Goal: Task Accomplishment & Management: Use online tool/utility

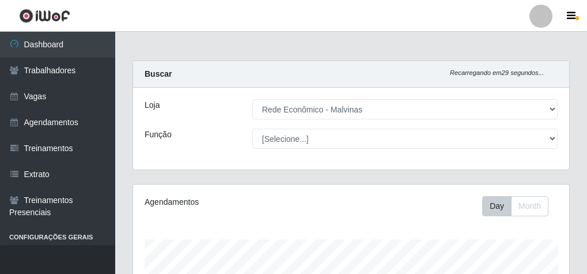
select select "194"
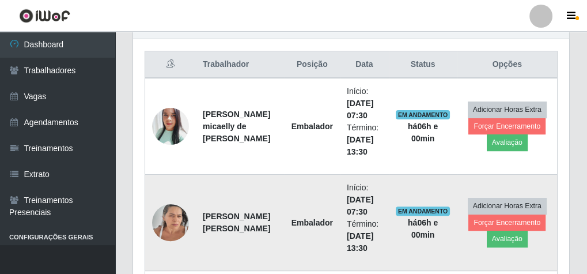
scroll to position [553, 0]
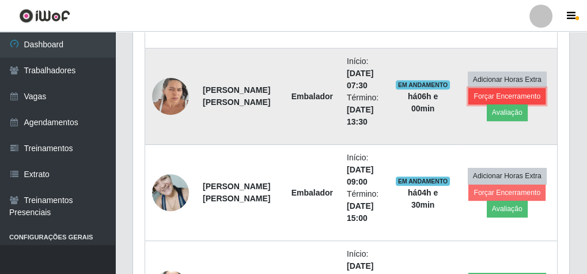
click at [486, 89] on button "Forçar Encerramento" at bounding box center [506, 96] width 77 height 16
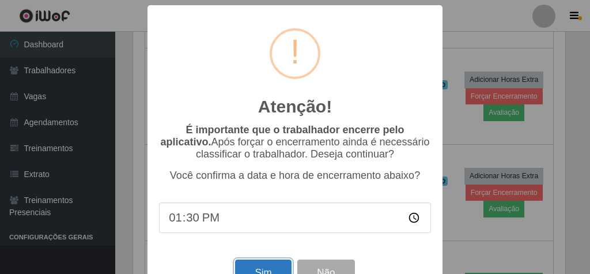
click at [276, 267] on button "Sim" at bounding box center [263, 272] width 56 height 27
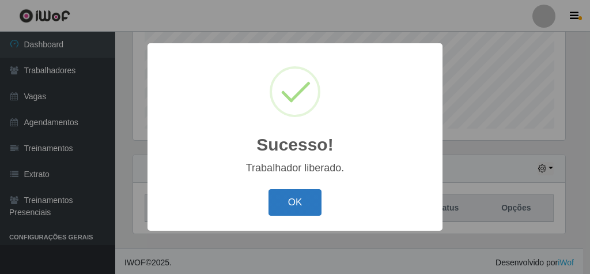
click at [307, 195] on button "OK" at bounding box center [295, 202] width 54 height 27
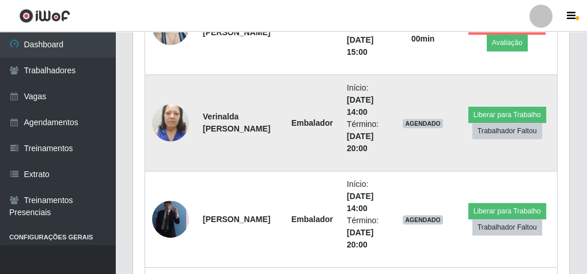
scroll to position [652, 0]
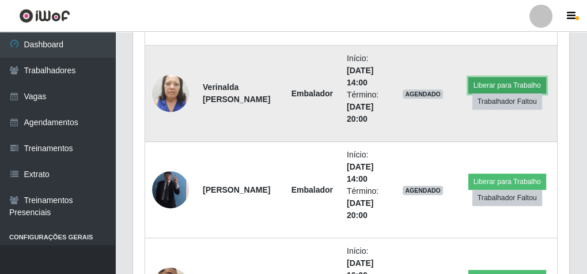
click at [485, 84] on button "Liberar para Trabalho" at bounding box center [507, 85] width 78 height 16
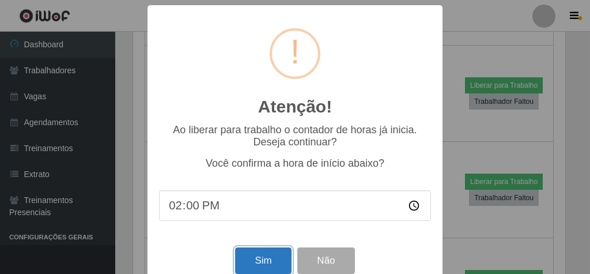
click at [276, 255] on button "Sim" at bounding box center [263, 260] width 56 height 27
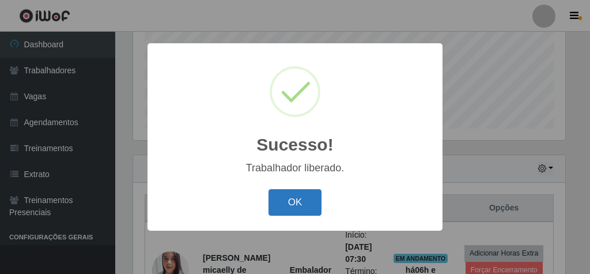
click at [308, 200] on button "OK" at bounding box center [295, 202] width 54 height 27
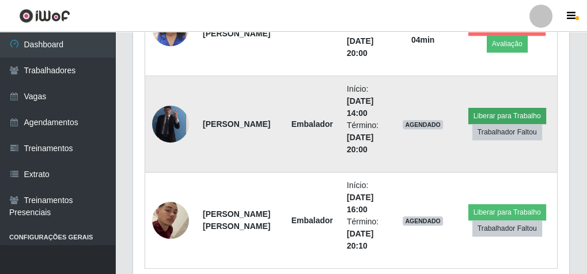
scroll to position [717, 0]
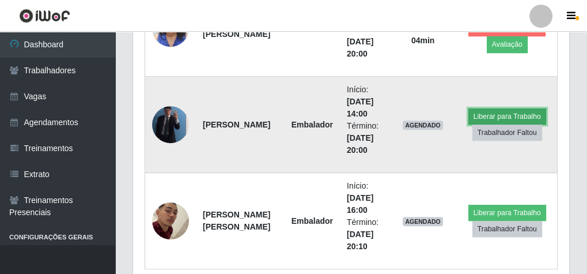
click at [520, 109] on button "Liberar para Trabalho" at bounding box center [507, 116] width 78 height 16
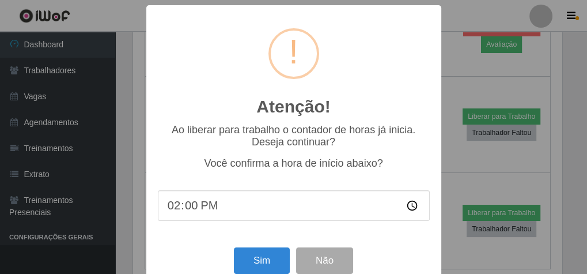
scroll to position [239, 432]
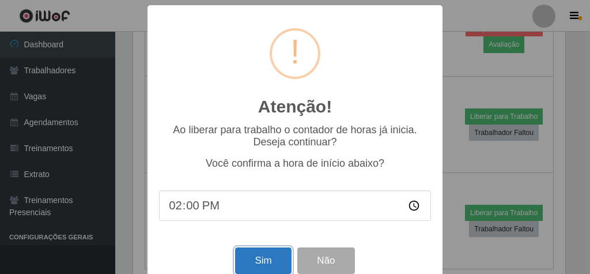
click at [265, 264] on button "Sim" at bounding box center [263, 260] width 56 height 27
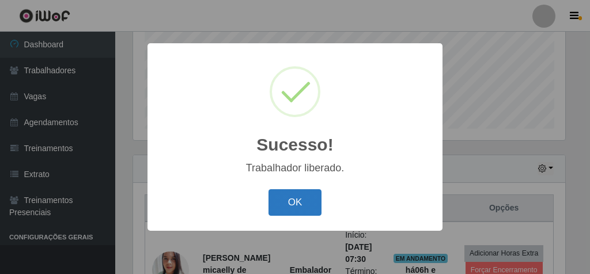
click at [311, 192] on button "OK" at bounding box center [295, 202] width 54 height 27
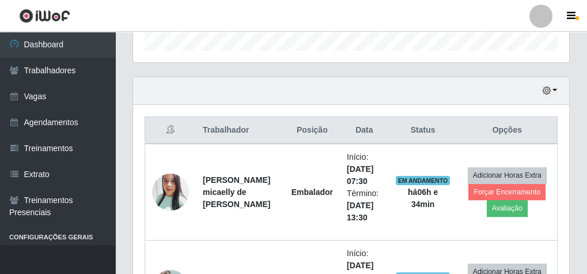
scroll to position [99, 0]
